Goal: Check status: Check status

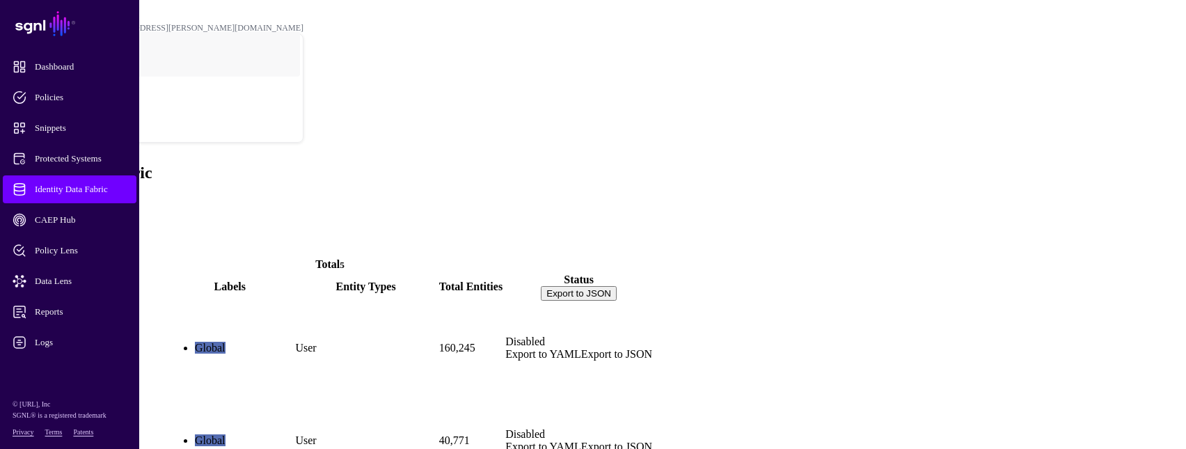
click at [84, 365] on link "ActiveDirectory" at bounding box center [46, 371] width 76 height 12
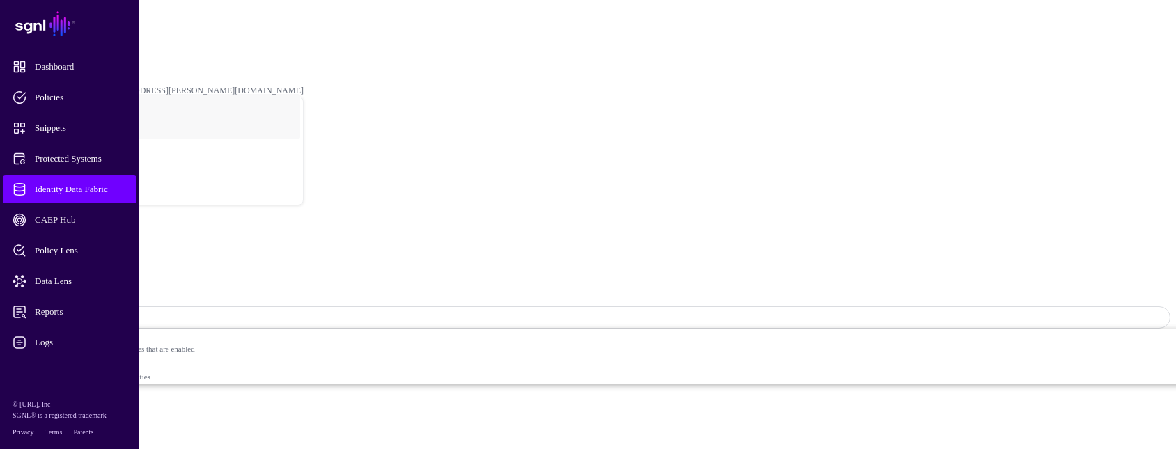
click at [68, 432] on link "Entities" at bounding box center [50, 438] width 34 height 12
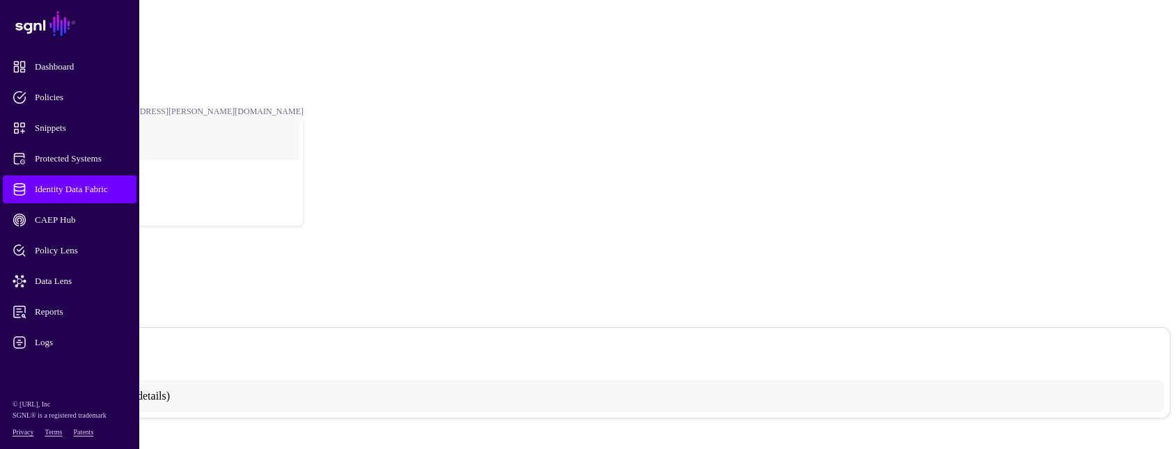
click at [37, 361] on span at bounding box center [37, 361] width 0 height 0
click at [82, 54] on link "ActiveDirectory" at bounding box center [55, 59] width 54 height 10
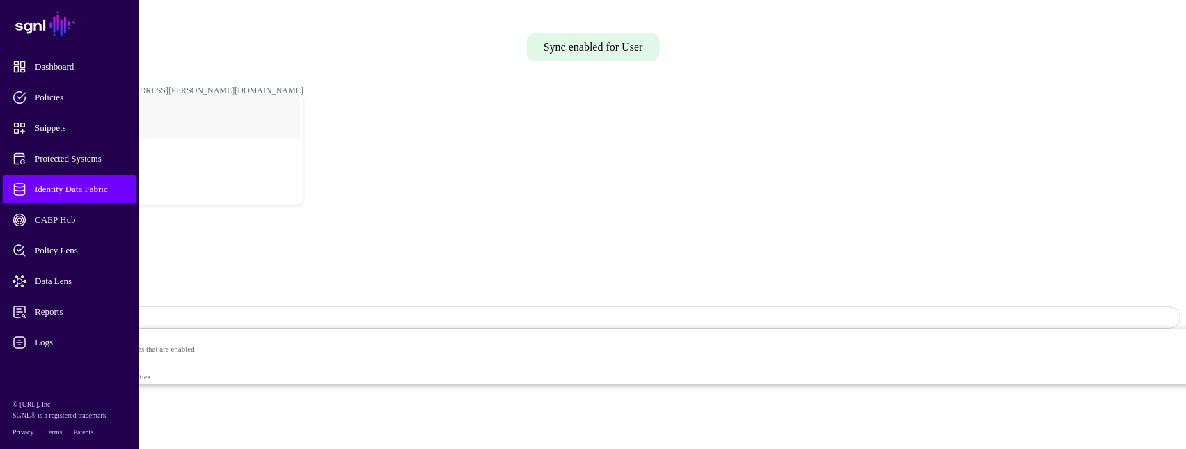
click at [109, 313] on span "Sync Status: Disabled" at bounding box center [63, 318] width 93 height 10
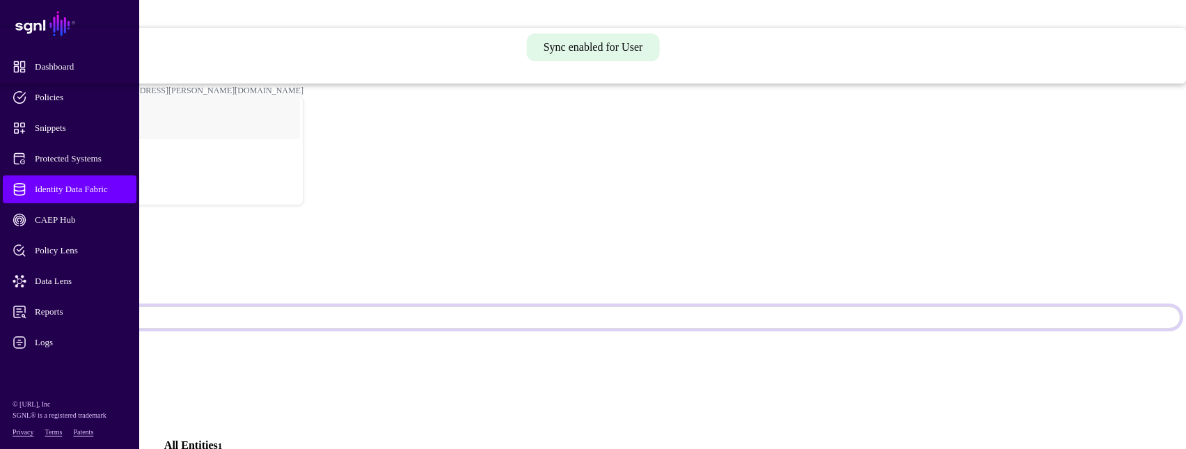
click at [1026, 52] on span "Syncing active for all configured entities that are enabled" at bounding box center [482, 48] width 1410 height 8
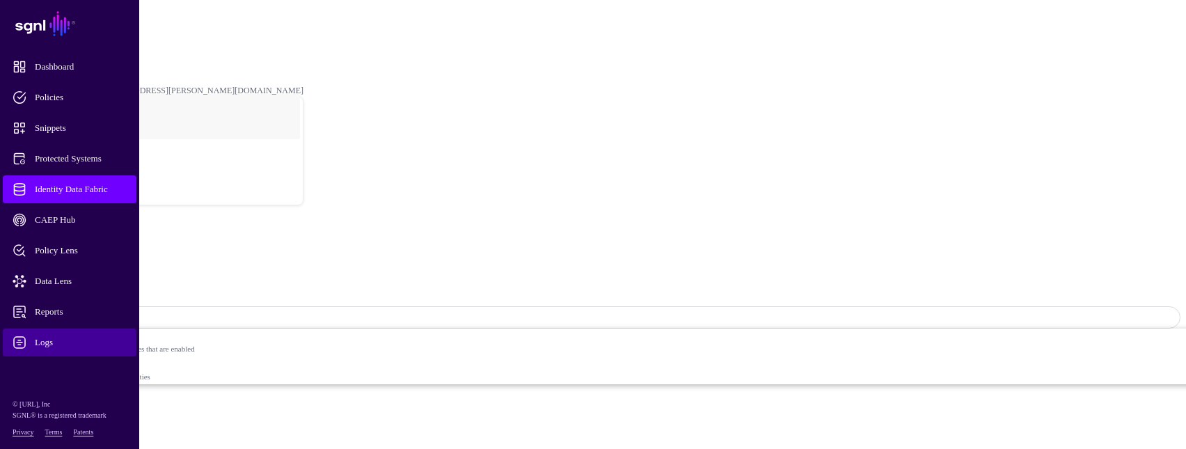
click at [52, 345] on span "Logs" at bounding box center [81, 343] width 136 height 14
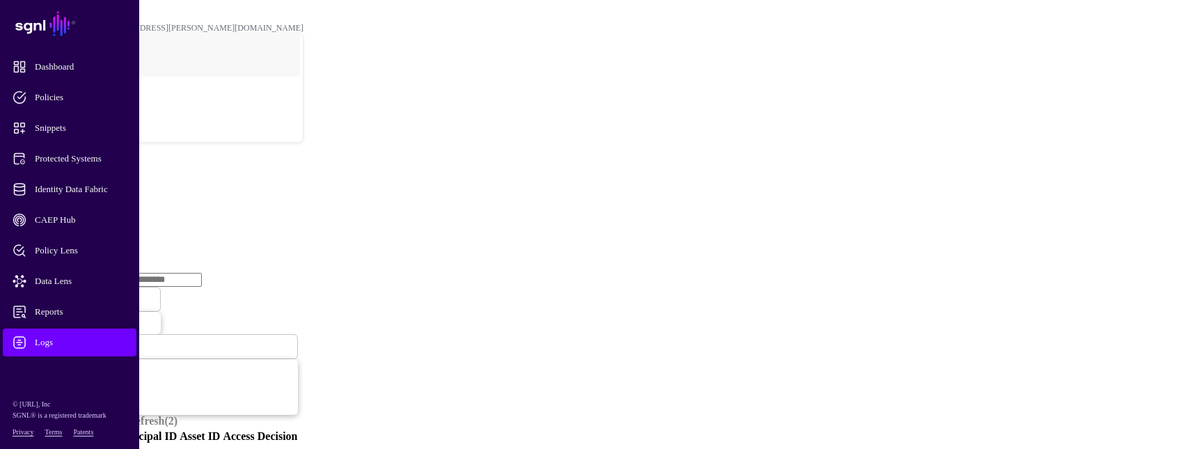
click at [111, 209] on link "Ingestion Service" at bounding box center [72, 215] width 78 height 12
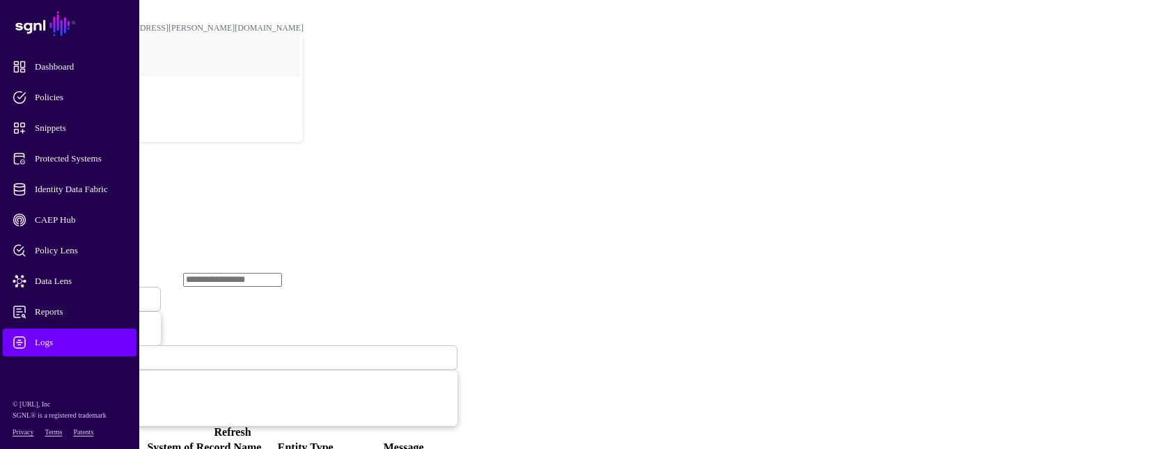
click at [78, 293] on span "Ingestion Started" at bounding box center [47, 299] width 61 height 12
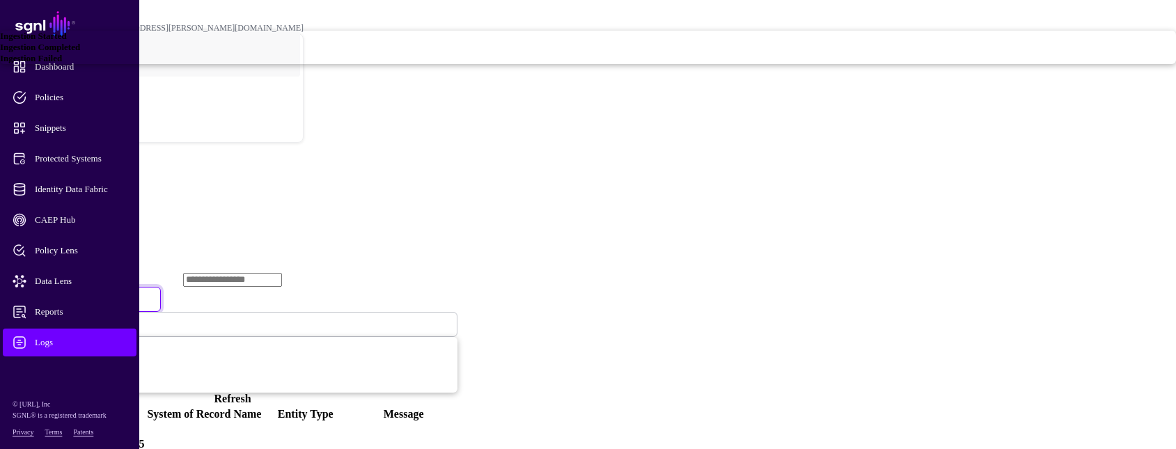
click at [80, 52] on span "Ingestion Completed" at bounding box center [40, 47] width 80 height 10
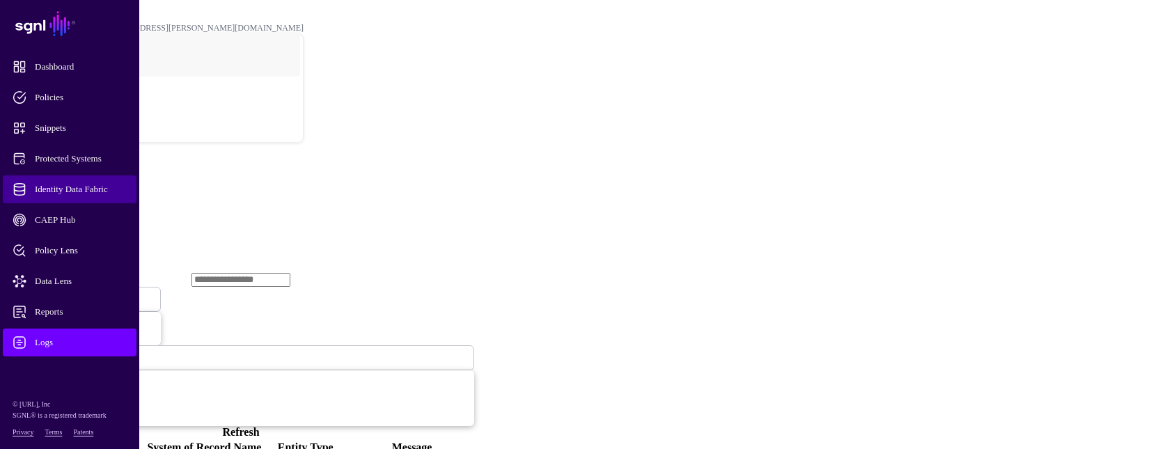
click at [93, 183] on span "Identity Data Fabric" at bounding box center [81, 189] width 136 height 14
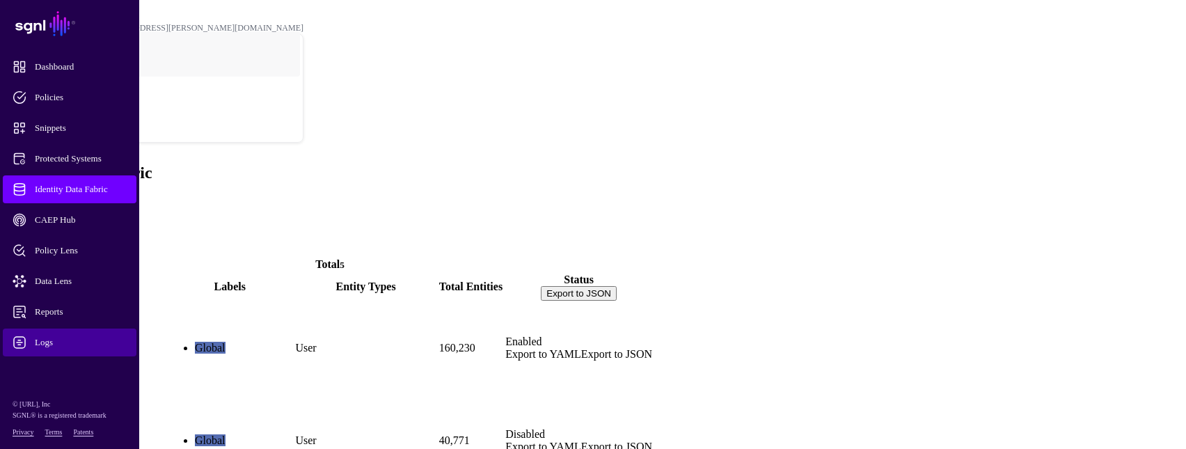
click at [81, 336] on span "Logs" at bounding box center [81, 343] width 136 height 14
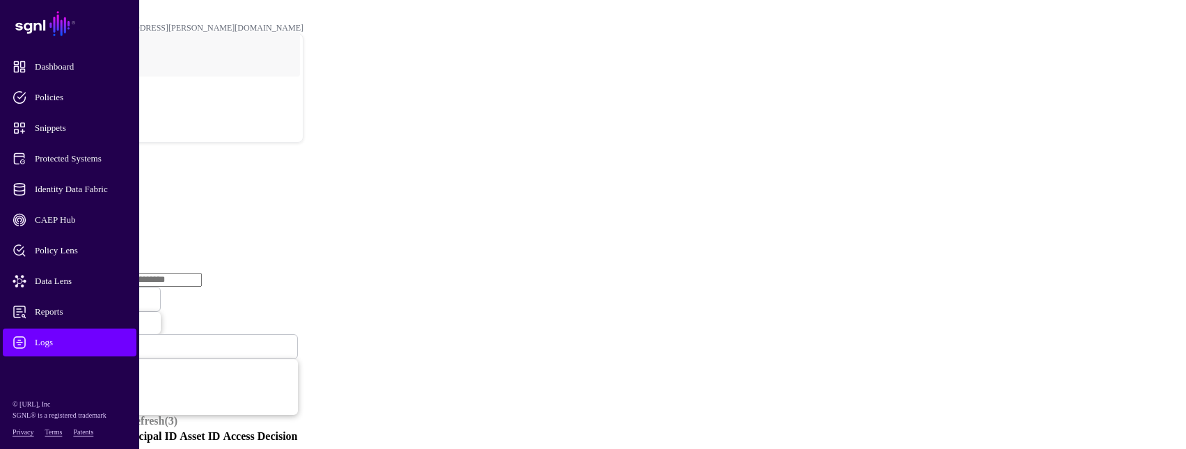
click at [111, 209] on link "Ingestion Service" at bounding box center [72, 215] width 78 height 12
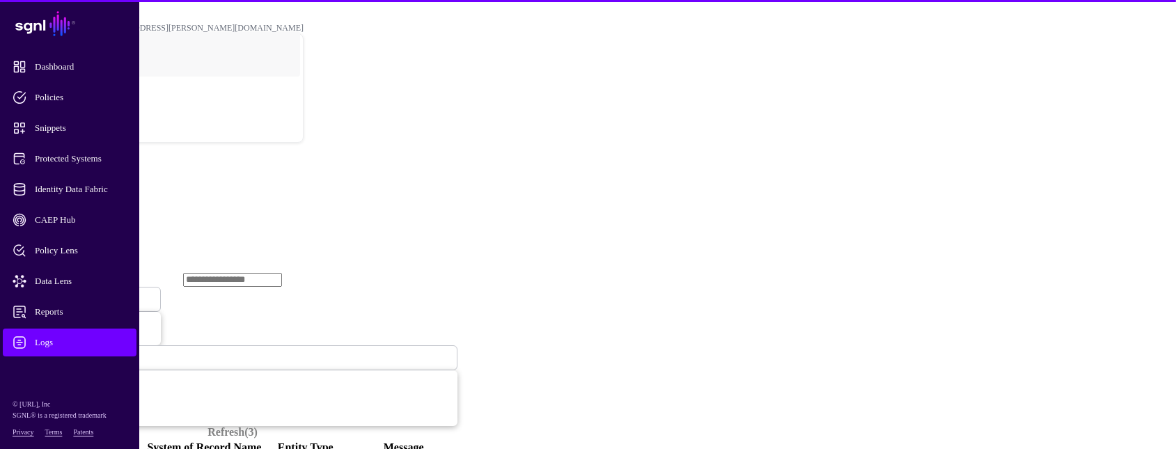
click at [78, 293] on span "Ingestion Started" at bounding box center [47, 299] width 61 height 12
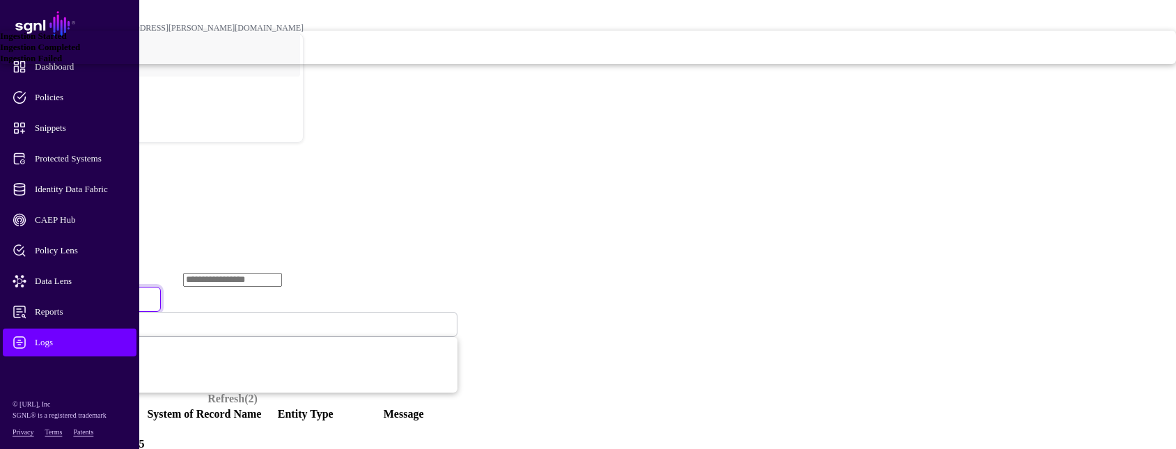
click at [62, 63] on span "Ingestion Failed" at bounding box center [31, 58] width 62 height 10
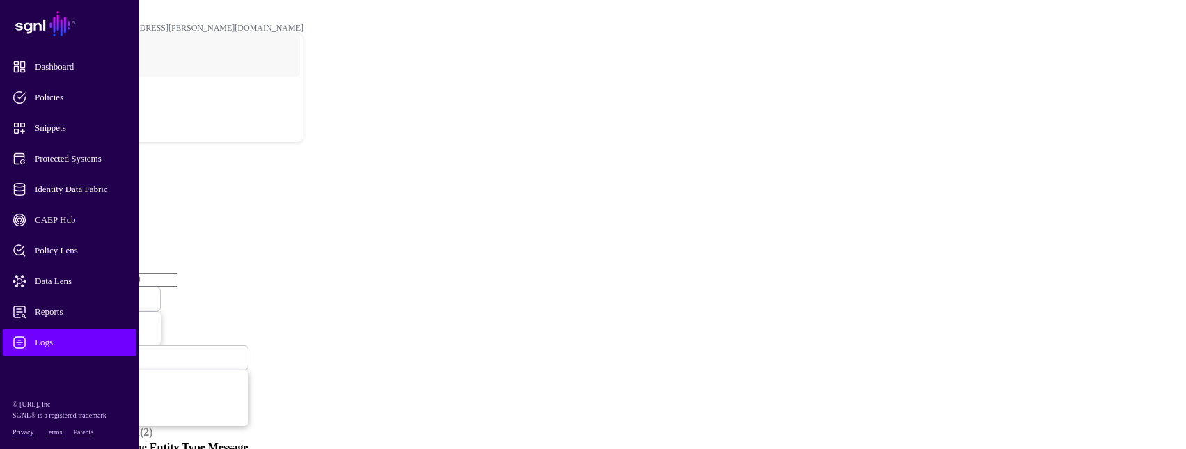
click at [75, 293] on span "Ingestion Failed" at bounding box center [46, 299] width 58 height 12
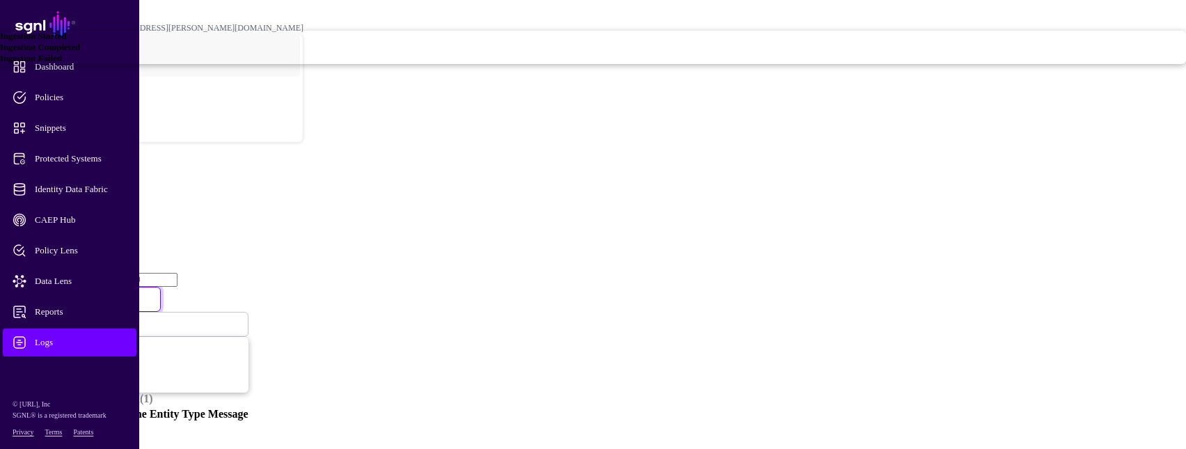
click at [80, 52] on span "Ingestion Completed" at bounding box center [40, 47] width 80 height 10
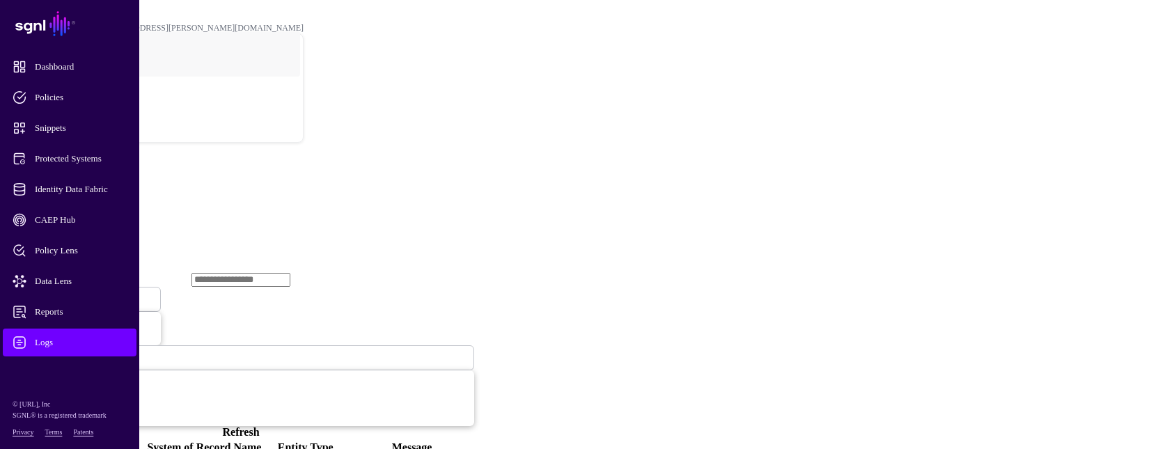
click at [93, 293] on span "Ingestion Completed" at bounding box center [55, 299] width 76 height 12
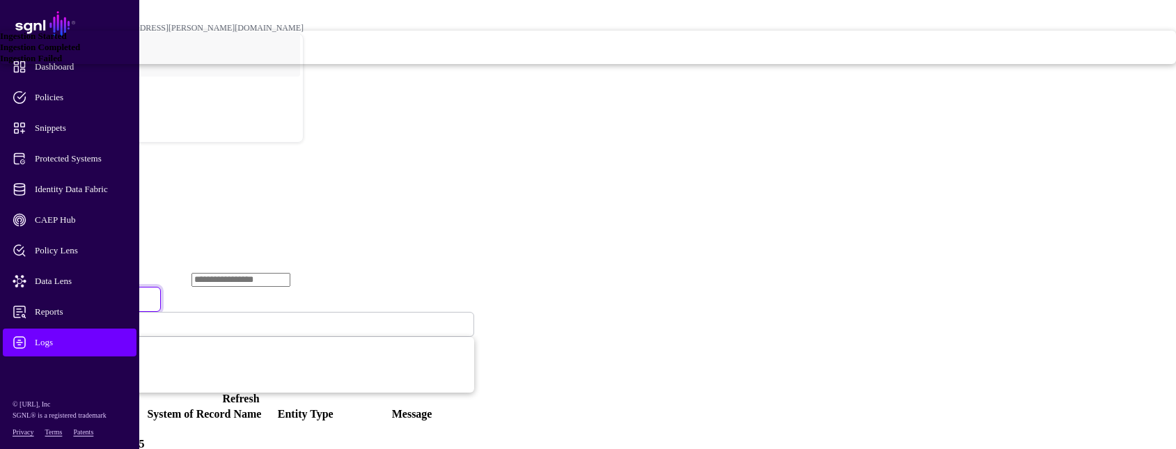
click at [473, 42] on div "Ingestion Started" at bounding box center [588, 36] width 1176 height 11
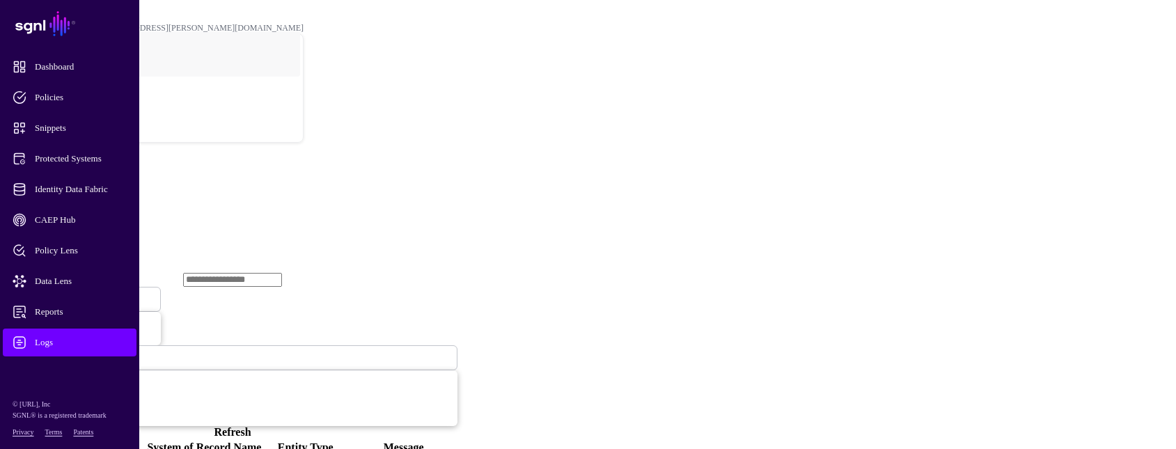
click at [457, 272] on div "Ingestion Started Ingestion Started Ingestion Completed Ingestion Failed Last 2…" at bounding box center [233, 355] width 450 height 166
click at [251, 426] on link "Refresh" at bounding box center [232, 432] width 37 height 12
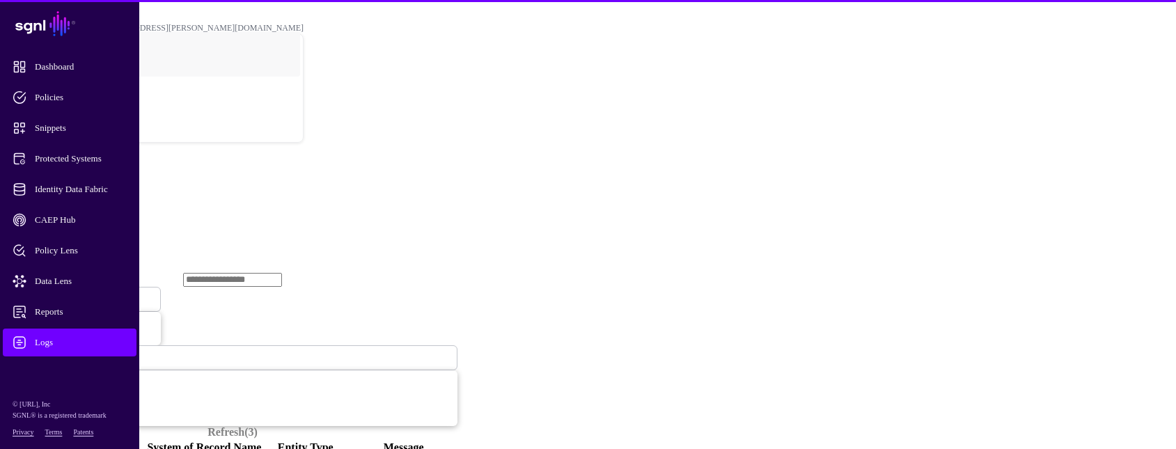
drag, startPoint x: 706, startPoint y: 145, endPoint x: 693, endPoint y: 145, distance: 12.5
click at [258, 426] on link "Refresh (3)" at bounding box center [232, 432] width 50 height 12
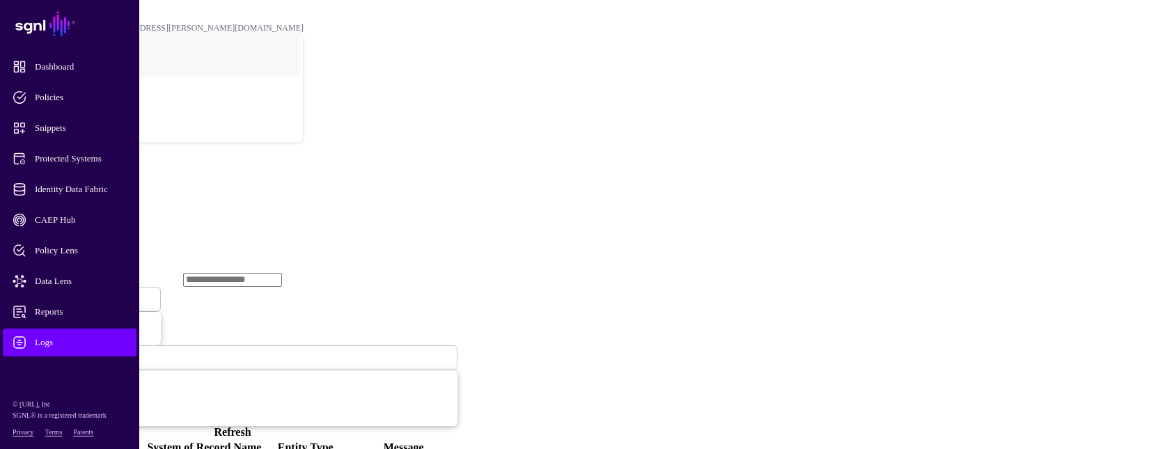
click at [1135, 164] on h2 "Logs" at bounding box center [588, 173] width 1165 height 19
click at [78, 294] on span "Ingestion Started" at bounding box center [47, 299] width 61 height 10
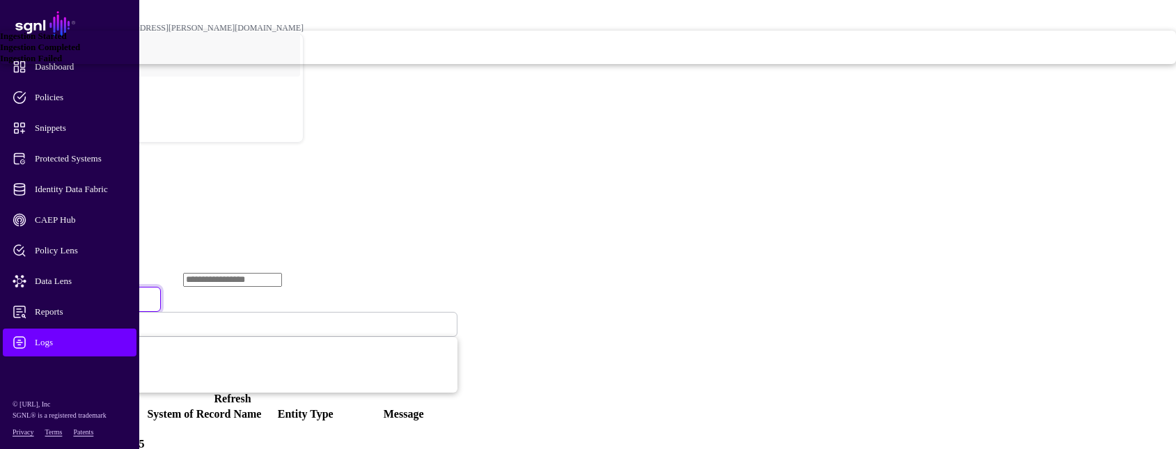
click at [446, 53] on link "Ingestion Completed" at bounding box center [588, 47] width 1176 height 11
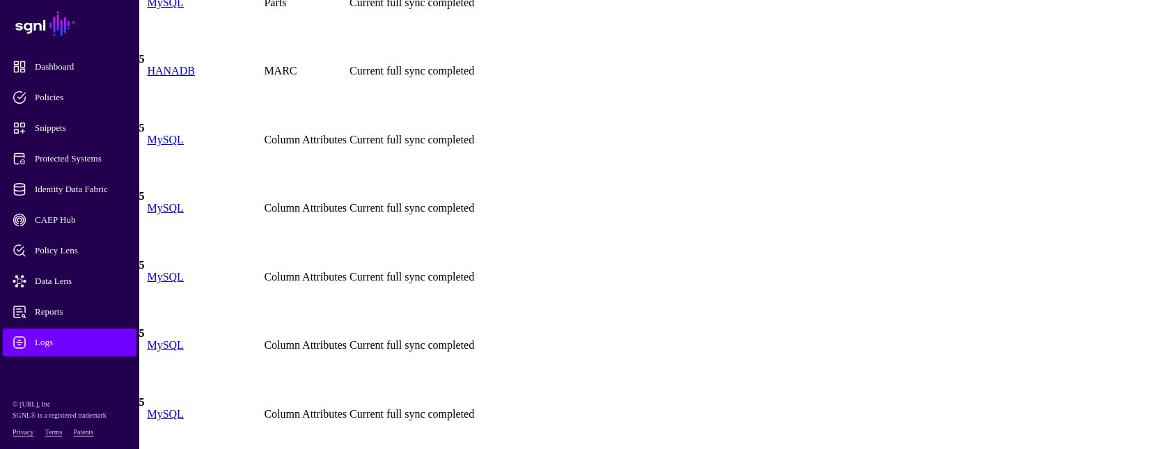
scroll to position [835, 0]
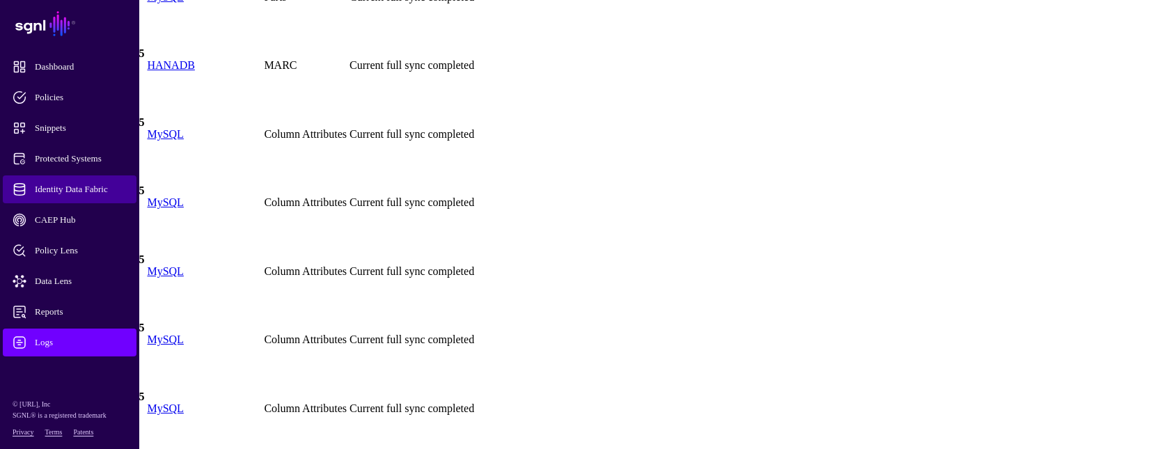
click at [100, 188] on span "Identity Data Fabric" at bounding box center [81, 189] width 136 height 14
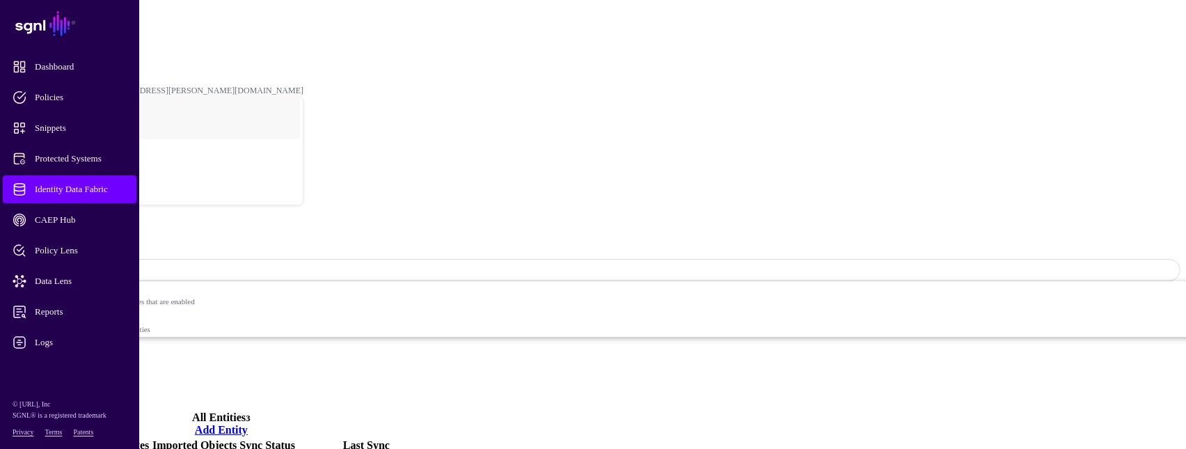
click at [70, 386] on link "Settings" at bounding box center [51, 392] width 36 height 12
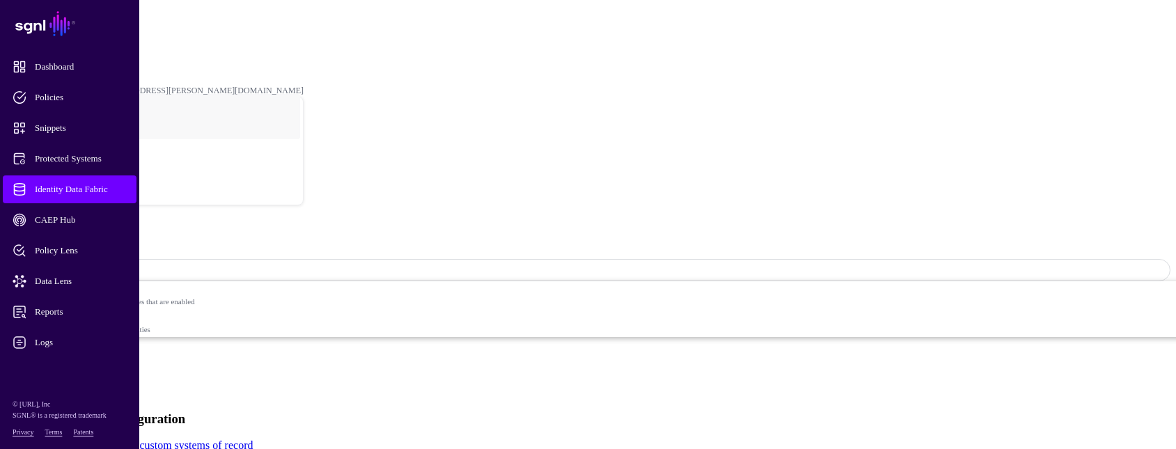
click at [68, 348] on link "Entities" at bounding box center [50, 354] width 34 height 12
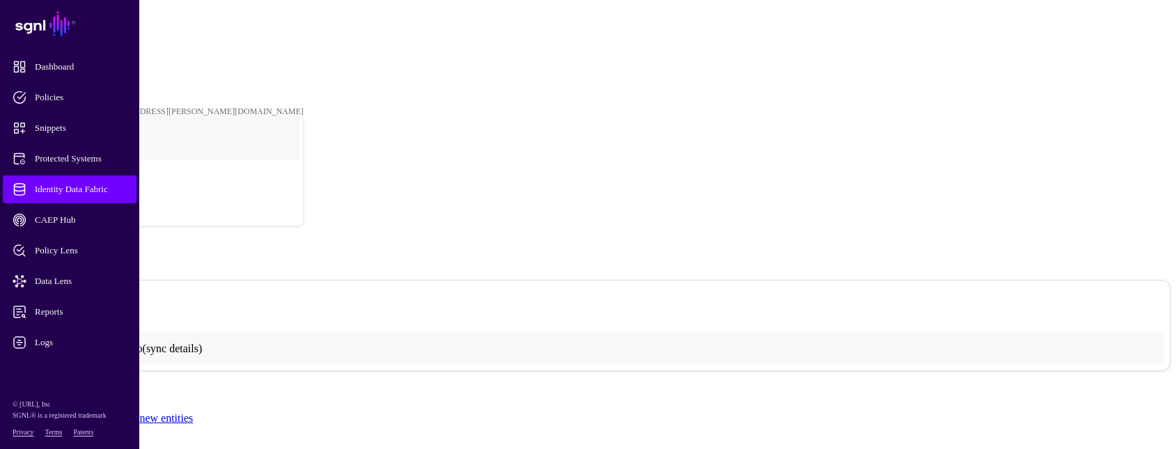
click at [55, 54] on link "MySQL" at bounding box center [41, 59] width 27 height 10
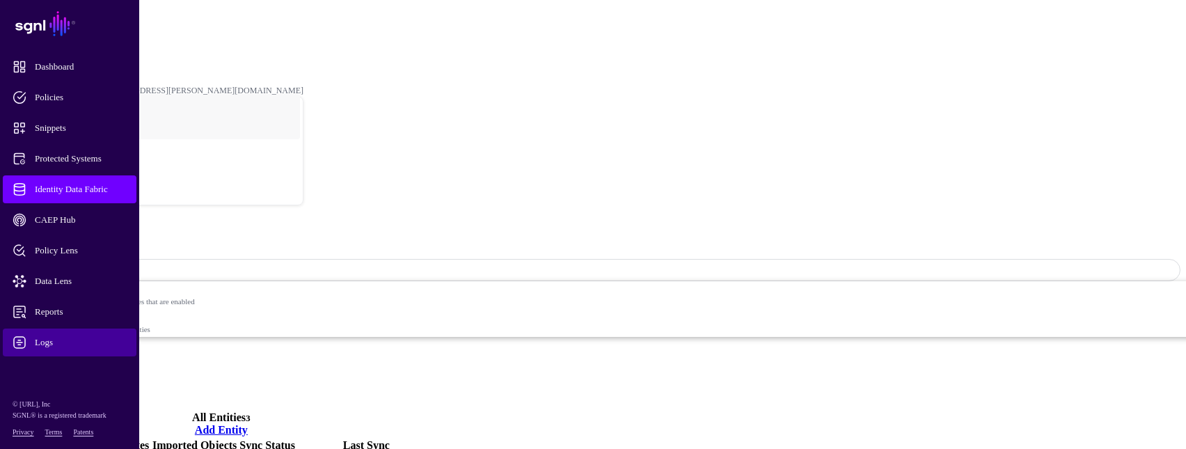
click at [52, 336] on span "Logs" at bounding box center [81, 343] width 136 height 14
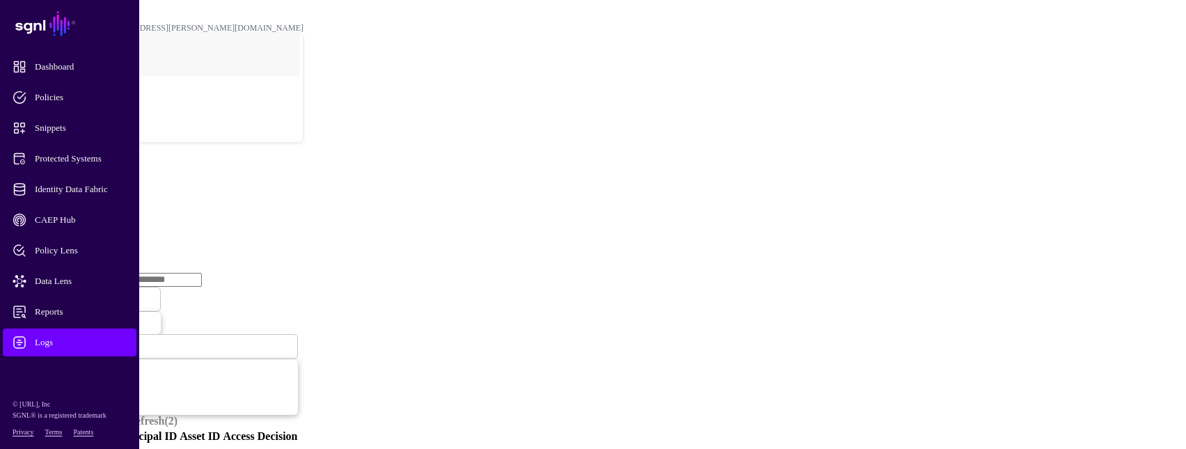
click at [111, 209] on link "Ingestion Service" at bounding box center [72, 215] width 78 height 12
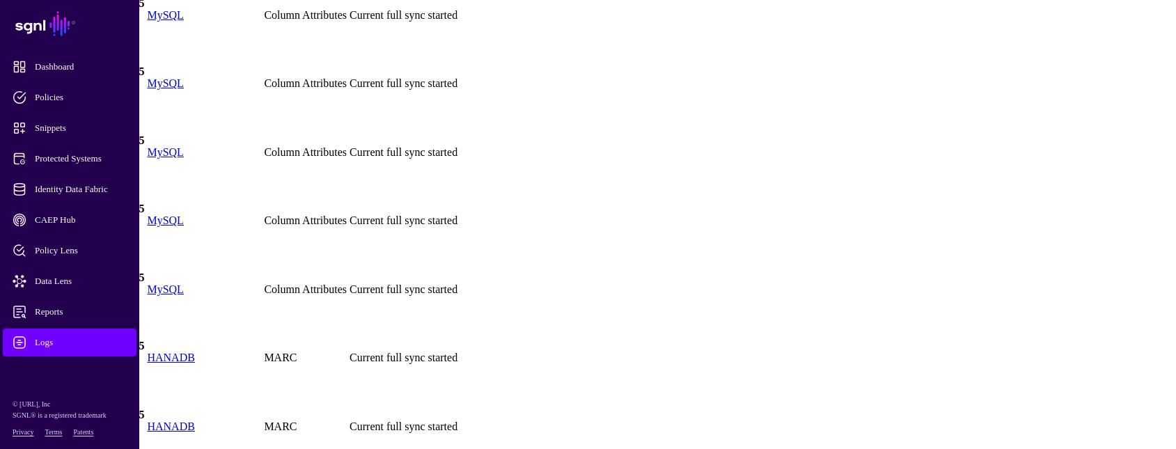
scroll to position [835, 0]
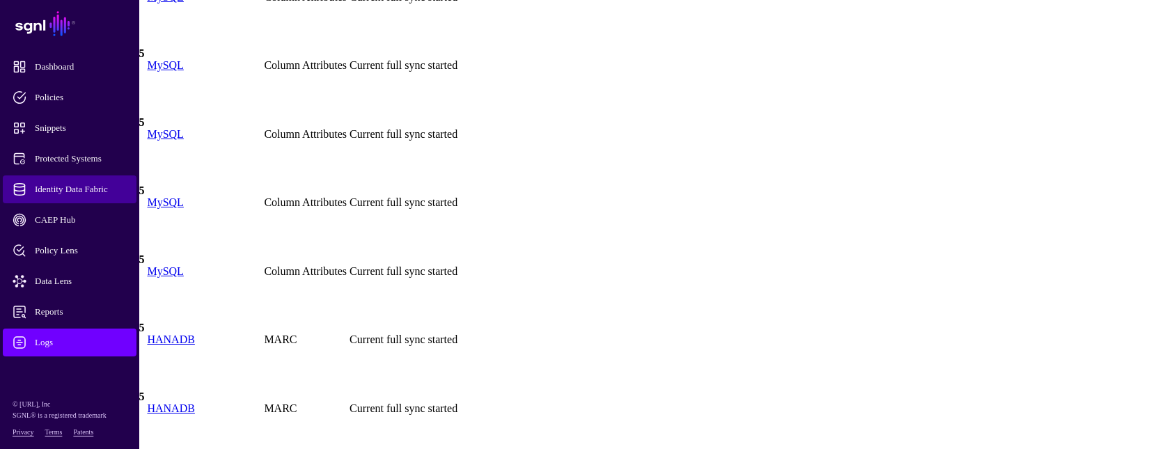
click at [95, 194] on span "Identity Data Fabric" at bounding box center [81, 189] width 136 height 14
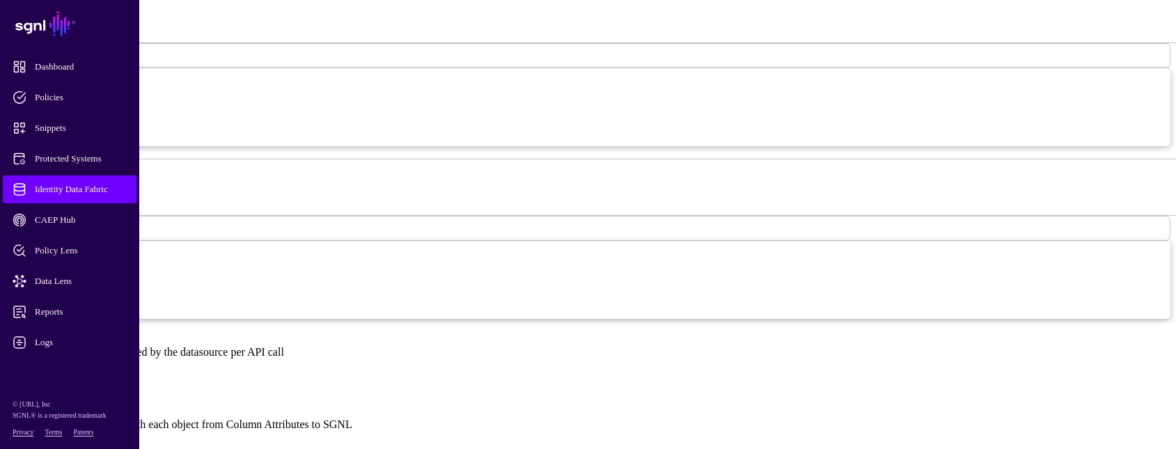
scroll to position [696, 0]
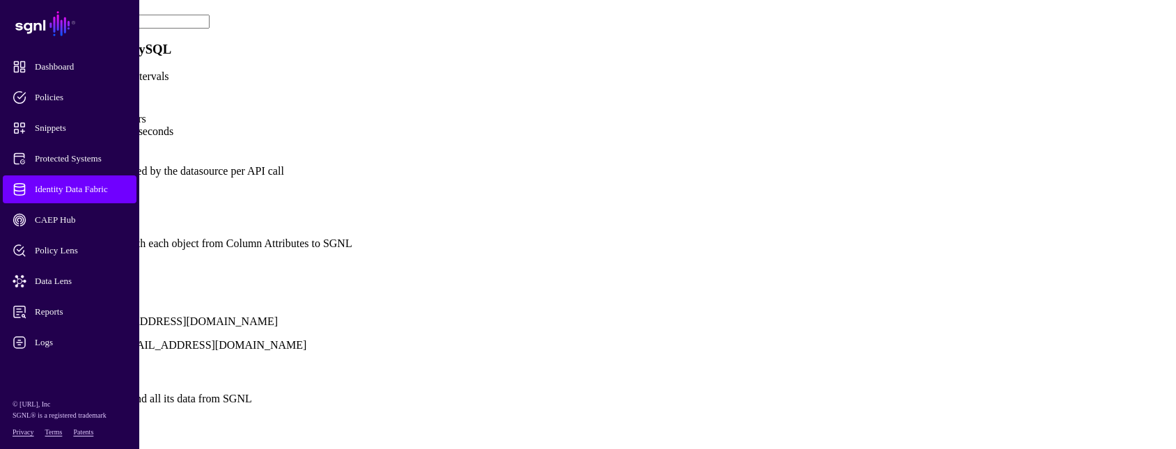
click at [78, 429] on button "Save" at bounding box center [62, 436] width 32 height 15
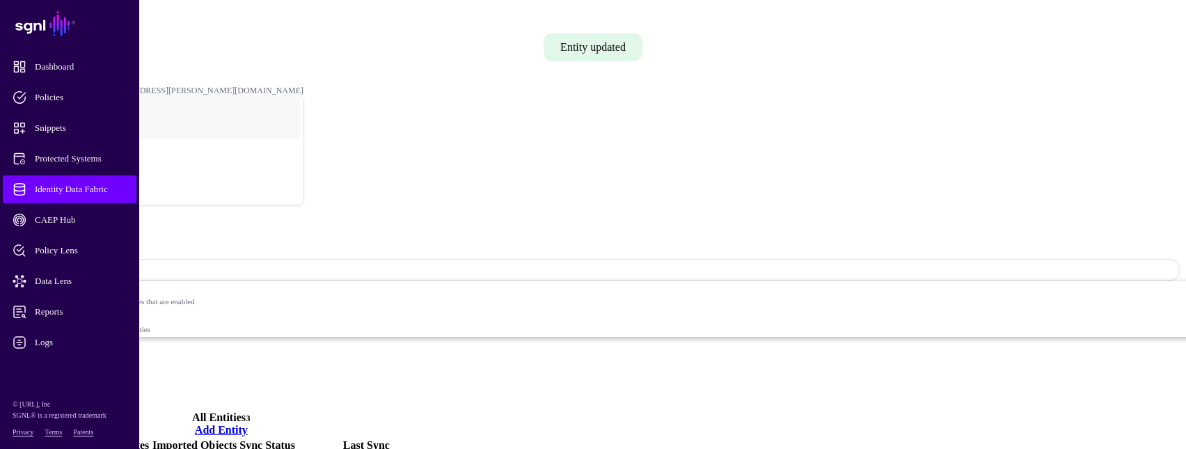
click at [104, 184] on span "Identity Data Fabric" at bounding box center [81, 189] width 136 height 14
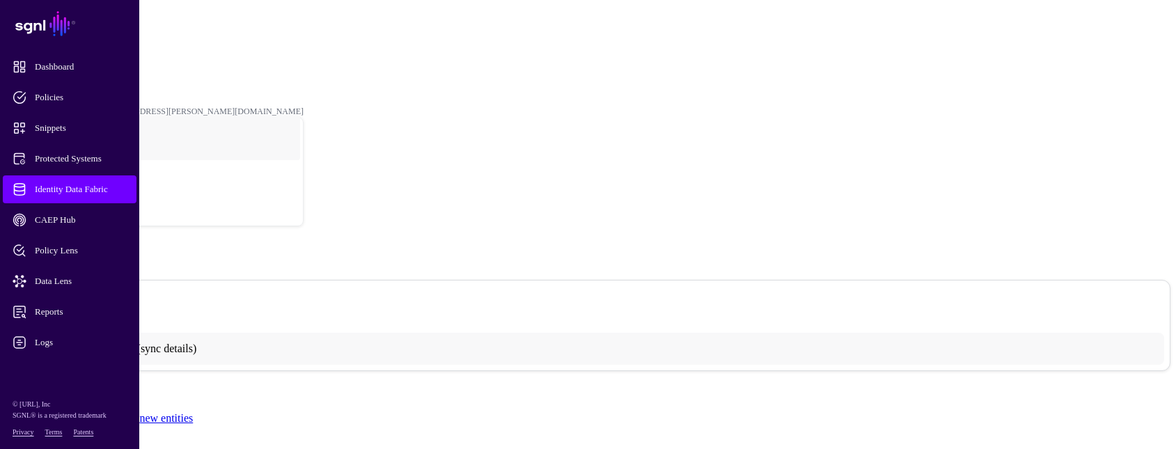
click at [113, 191] on span "Identity Data Fabric" at bounding box center [81, 189] width 136 height 14
